Goal: Use online tool/utility

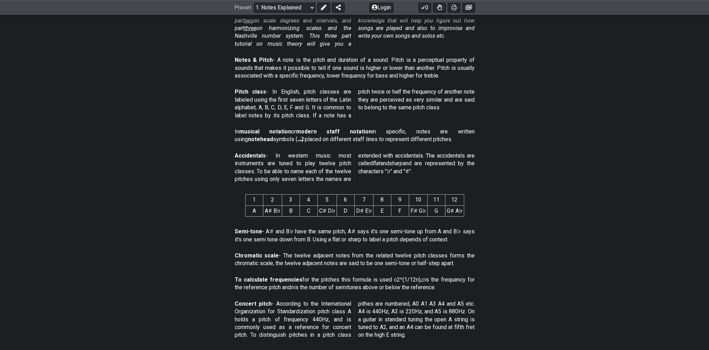
scroll to position [59, 0]
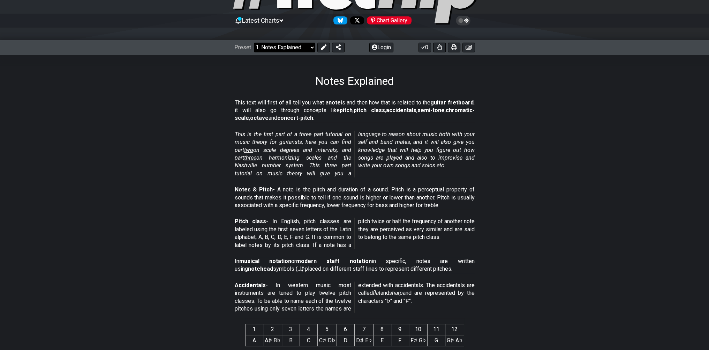
click at [314, 49] on select "Welcome to #fretflip! Initial Preset Custom Preset Minor Pentatonic Major Penta…" at bounding box center [284, 48] width 61 height 10
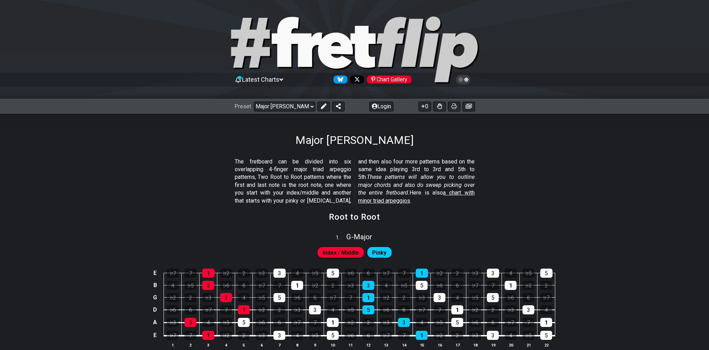
click at [279, 41] on icon at bounding box center [285, 42] width 27 height 50
select select "/welcome"
select select "C"
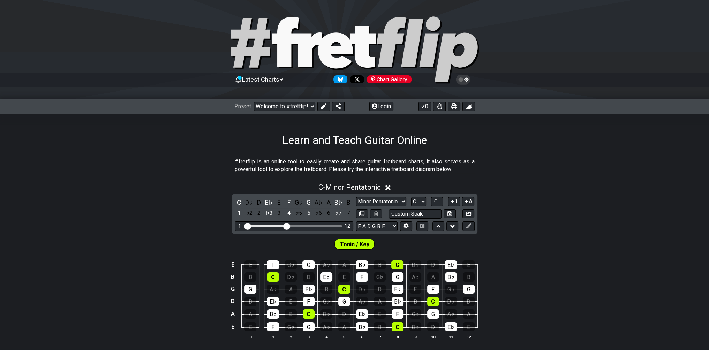
click at [320, 53] on icon at bounding box center [335, 50] width 35 height 36
drag, startPoint x: 656, startPoint y: 0, endPoint x: 505, endPoint y: 54, distance: 160.4
click at [505, 54] on div at bounding box center [354, 50] width 709 height 71
click at [340, 106] on button at bounding box center [338, 107] width 13 height 10
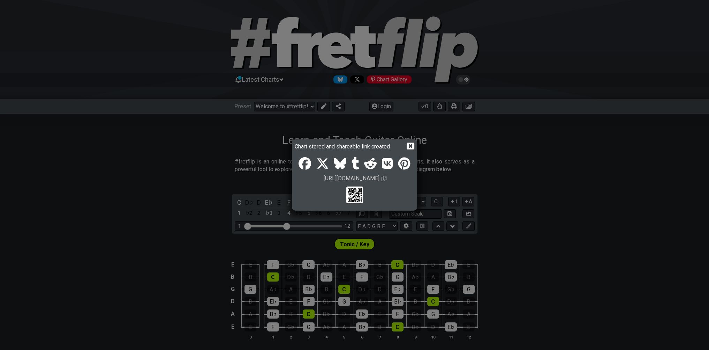
click at [326, 178] on div "https://fretflip.com/" at bounding box center [354, 178] width 119 height 7
click at [383, 176] on div "https://fretflip.com/" at bounding box center [354, 178] width 119 height 7
click at [382, 178] on icon at bounding box center [384, 179] width 5 height 6
click at [382, 175] on span at bounding box center [384, 178] width 5 height 7
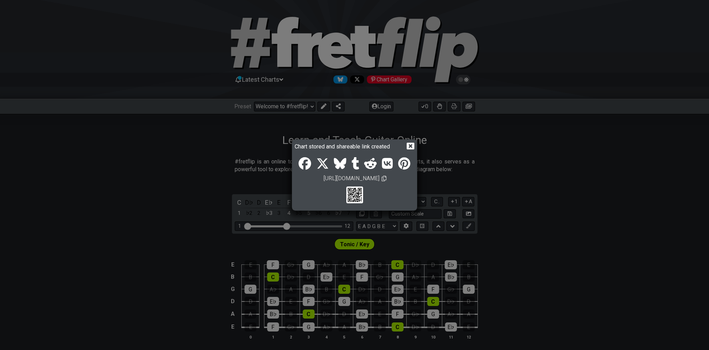
drag, startPoint x: 382, startPoint y: 178, endPoint x: 321, endPoint y: 183, distance: 61.2
click at [323, 183] on div "https://fretflip.com/" at bounding box center [354, 179] width 119 height 59
drag, startPoint x: 328, startPoint y: 178, endPoint x: 383, endPoint y: 179, distance: 55.1
click at [383, 179] on div "https://fretflip.com/" at bounding box center [354, 178] width 119 height 7
copy span "https://fretflip.com/"
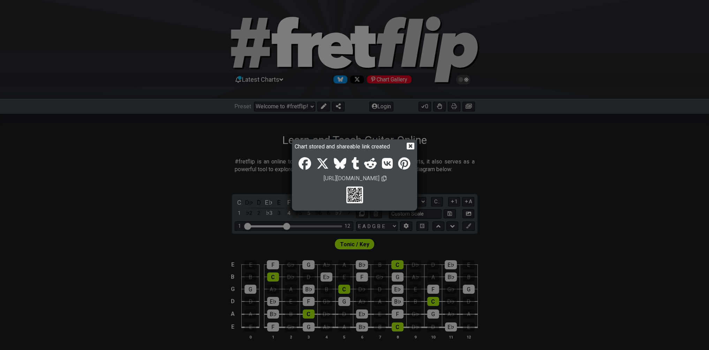
drag, startPoint x: 539, startPoint y: 114, endPoint x: 530, endPoint y: 118, distance: 9.7
click at [539, 114] on div "Chart stored and shareable link created https://fretflip.com/" at bounding box center [354, 175] width 709 height 350
click at [417, 145] on div "Chart stored and shareable link created https://fretflip.com/" at bounding box center [354, 175] width 709 height 350
click at [411, 146] on icon at bounding box center [410, 145] width 7 height 7
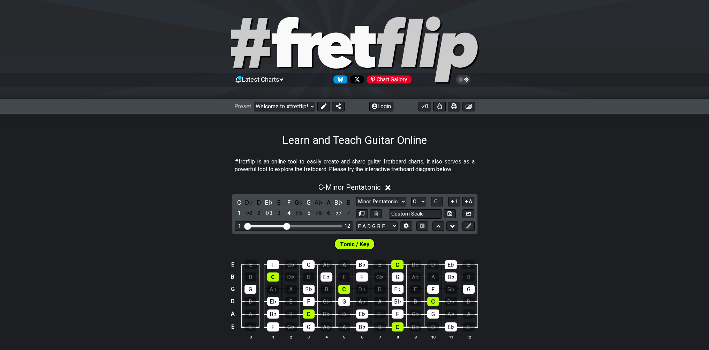
click at [279, 42] on icon at bounding box center [285, 42] width 27 height 50
drag, startPoint x: 269, startPoint y: 53, endPoint x: 261, endPoint y: 61, distance: 11.1
click at [268, 54] on icon at bounding box center [354, 50] width 251 height 70
click at [252, 79] on span "Latest Charts" at bounding box center [260, 79] width 37 height 7
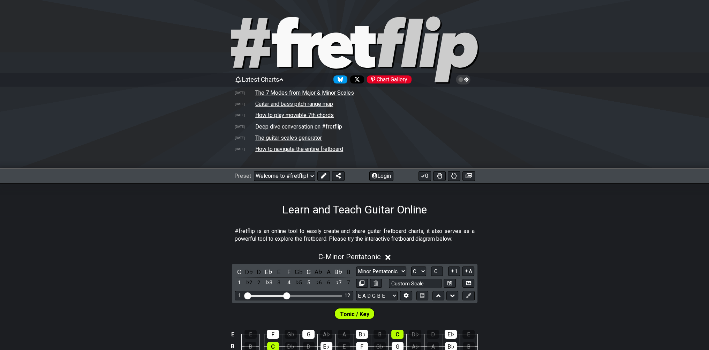
click at [266, 81] on span "Latest Charts" at bounding box center [260, 79] width 37 height 7
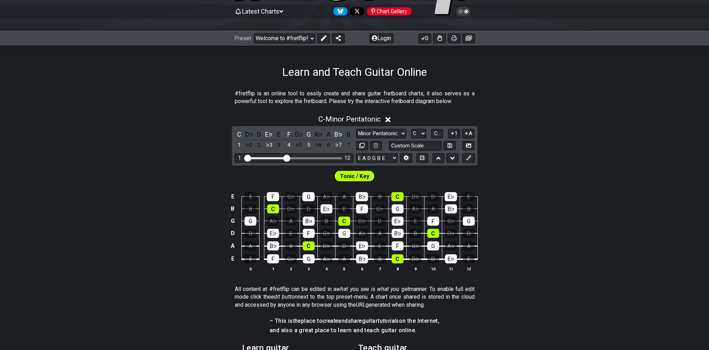
scroll to position [70, 0]
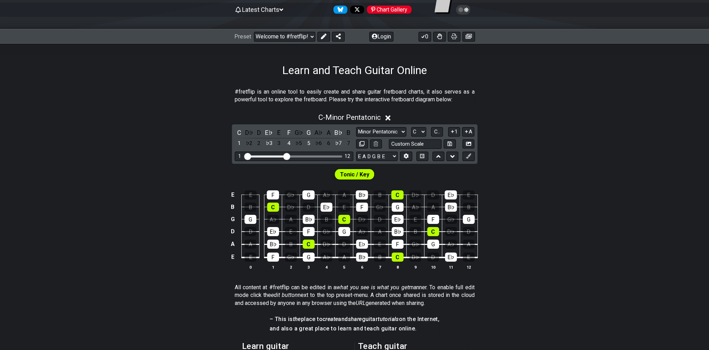
click at [403, 7] on div "Chart Gallery" at bounding box center [389, 10] width 45 height 8
